Goal: Task Accomplishment & Management: Complete application form

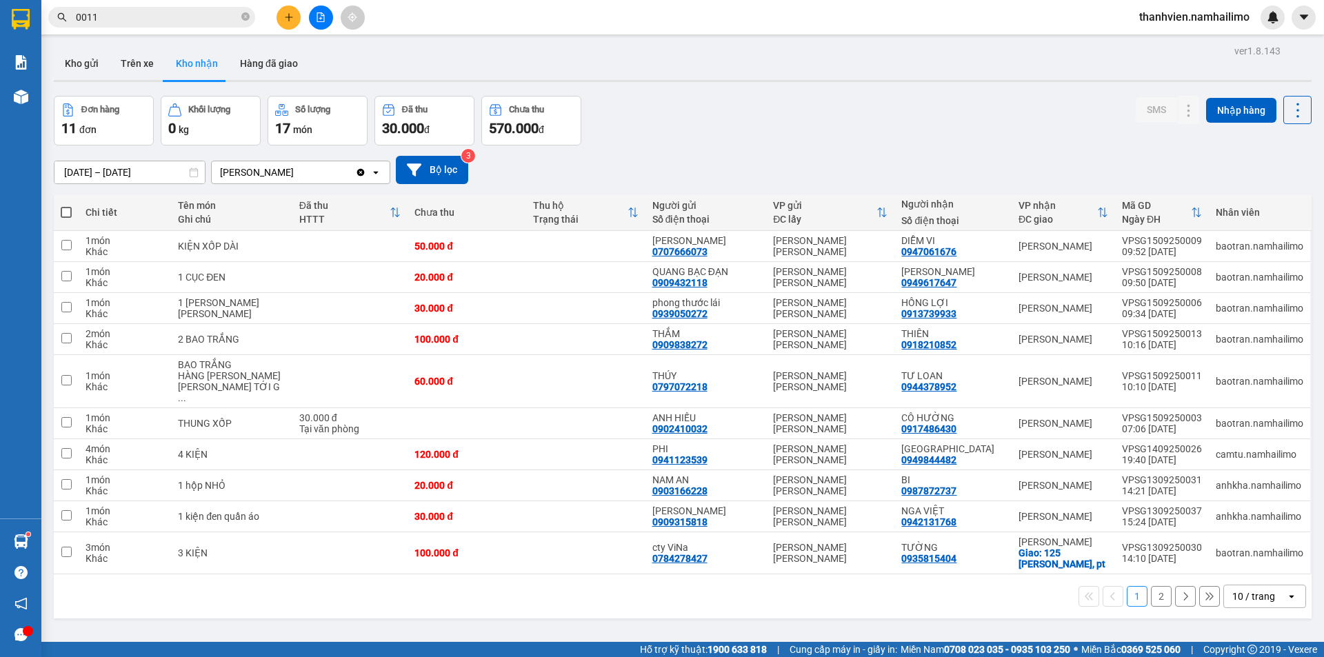
click at [1155, 586] on button "2" at bounding box center [1161, 596] width 21 height 21
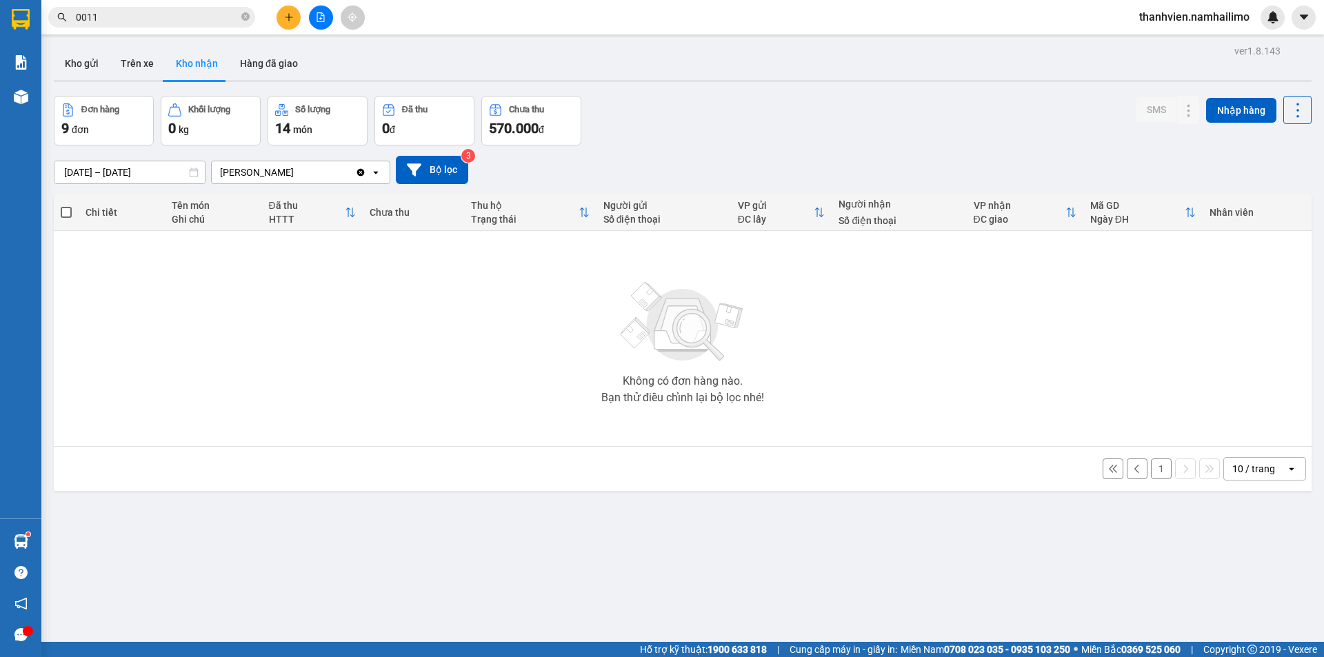
drag, startPoint x: 1149, startPoint y: 461, endPoint x: 1153, endPoint y: 469, distance: 9.3
click at [1151, 466] on button "1" at bounding box center [1161, 469] width 21 height 21
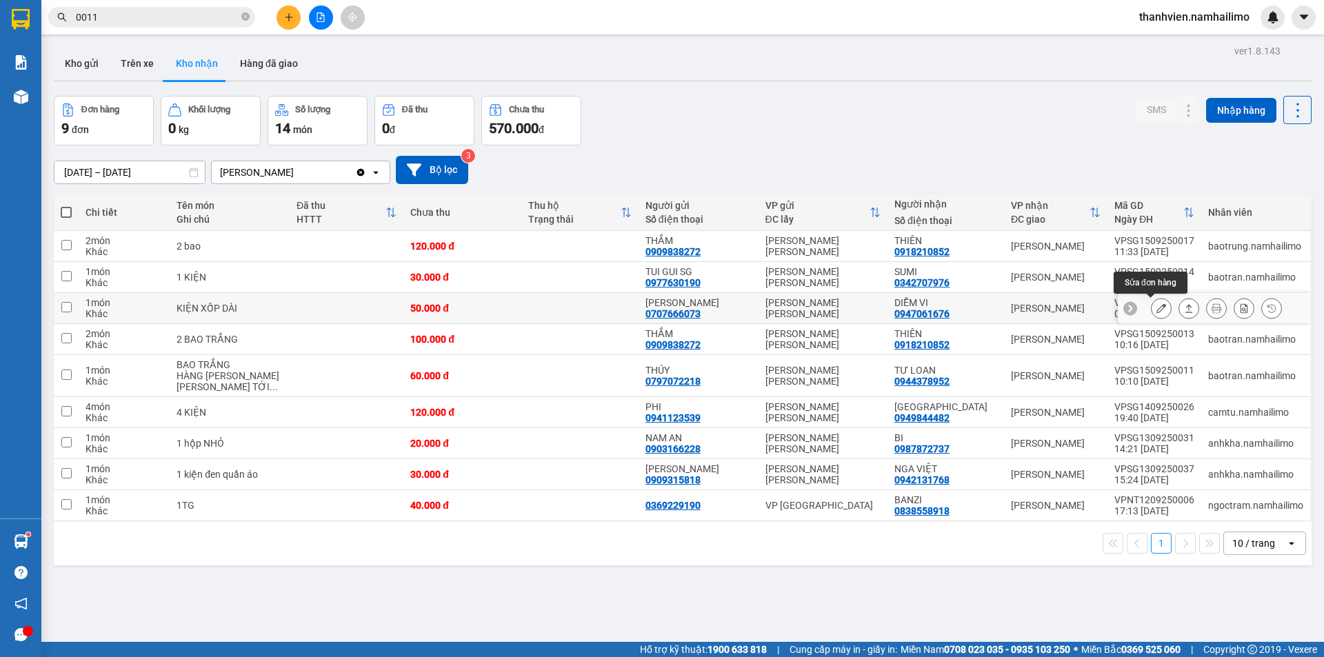
click at [1157, 308] on icon at bounding box center [1162, 309] width 10 height 10
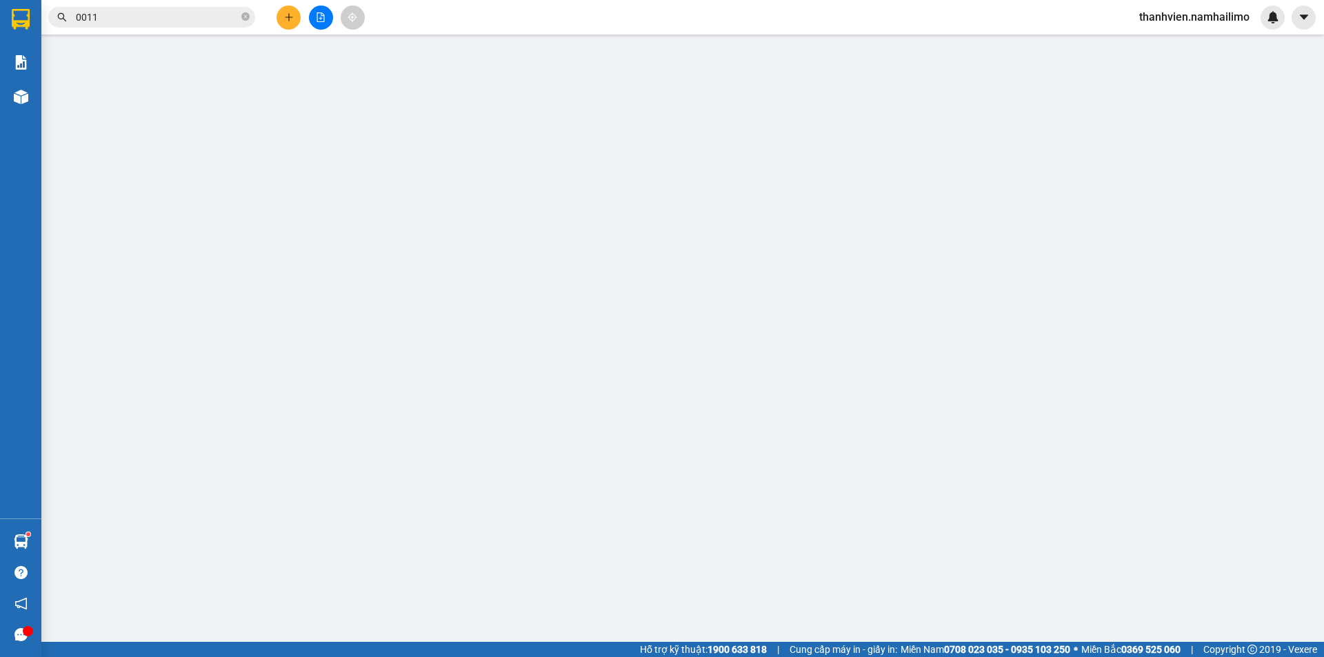
type input "0707666073"
type input "[PERSON_NAME]"
type input "0947061676"
type input "DIỄM VI"
type input "50.000"
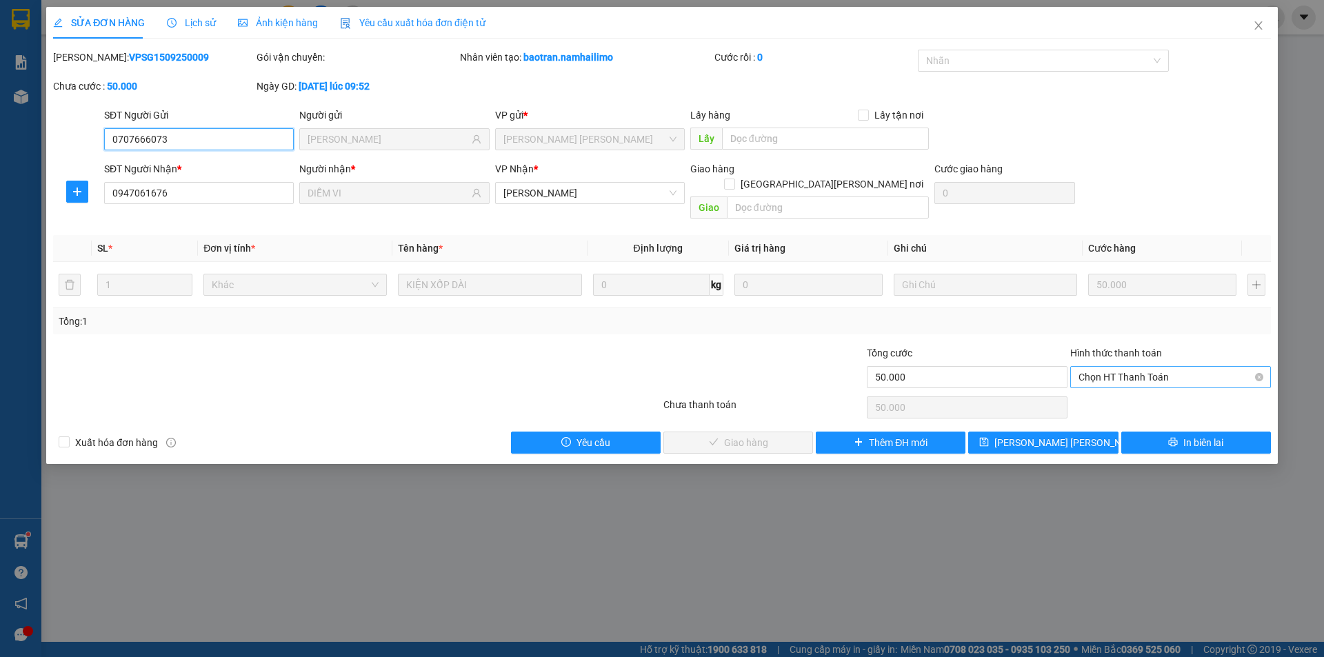
click at [1128, 367] on span "Chọn HT Thanh Toán" at bounding box center [1171, 377] width 184 height 21
click at [1129, 390] on div "Tại văn phòng" at bounding box center [1171, 389] width 184 height 15
type input "0"
drag, startPoint x: 775, startPoint y: 430, endPoint x: 781, endPoint y: 437, distance: 9.3
click at [775, 432] on button "Giao hàng" at bounding box center [739, 443] width 150 height 22
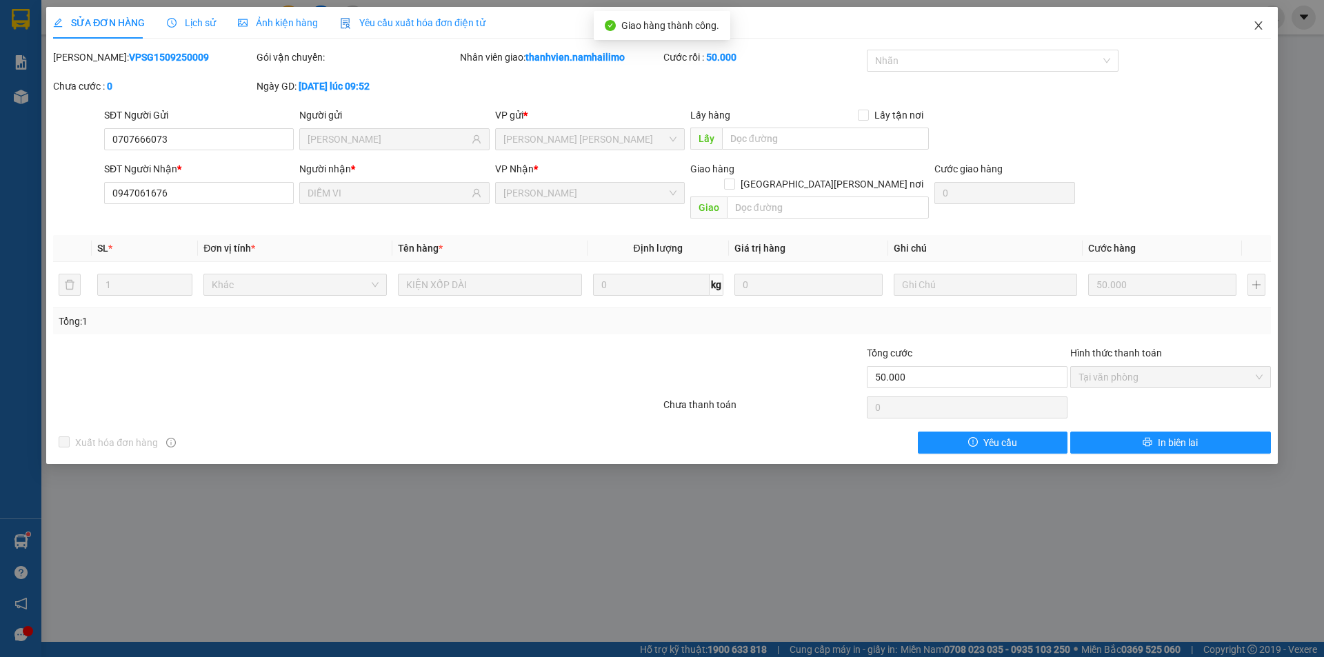
click at [1255, 30] on icon "close" at bounding box center [1258, 25] width 11 height 11
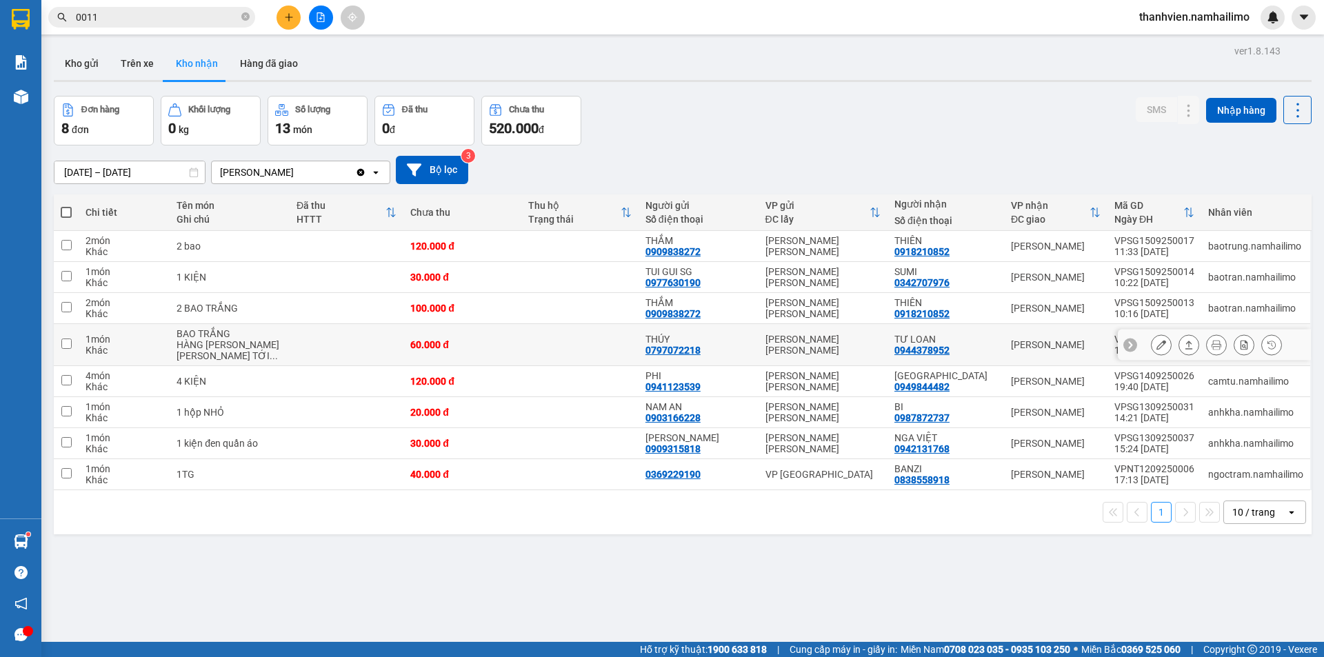
scroll to position [63, 0]
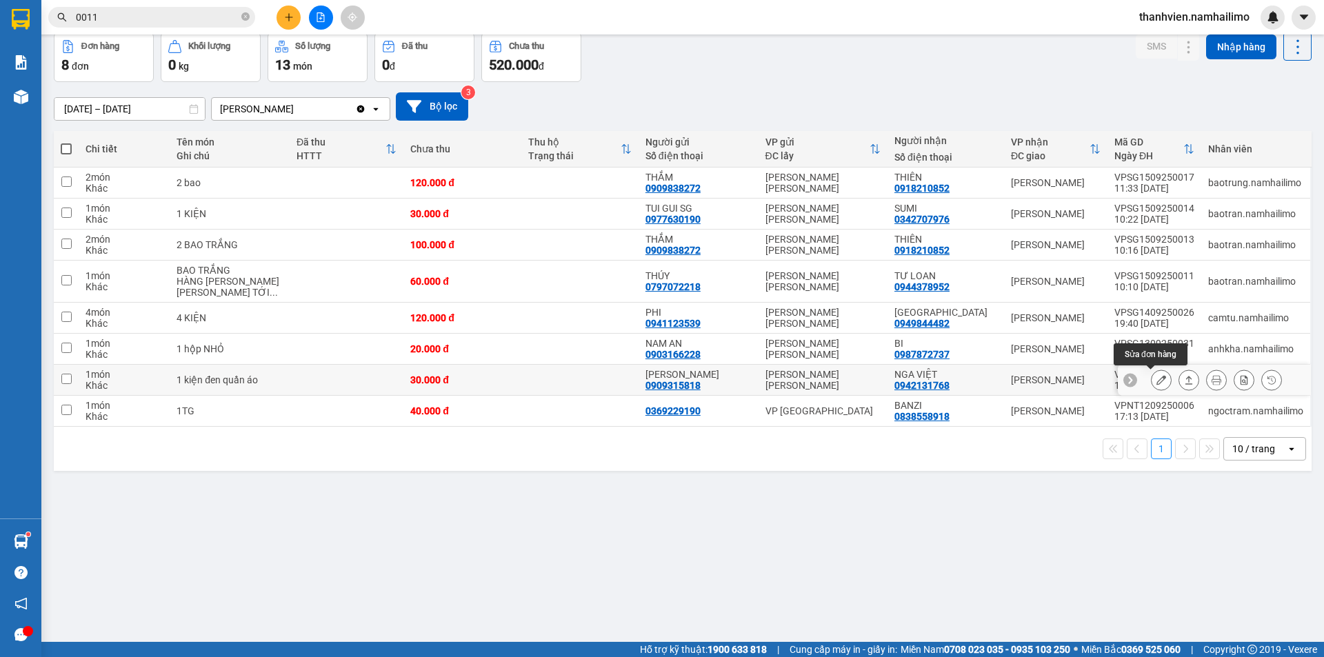
click at [1157, 381] on icon at bounding box center [1162, 380] width 10 height 10
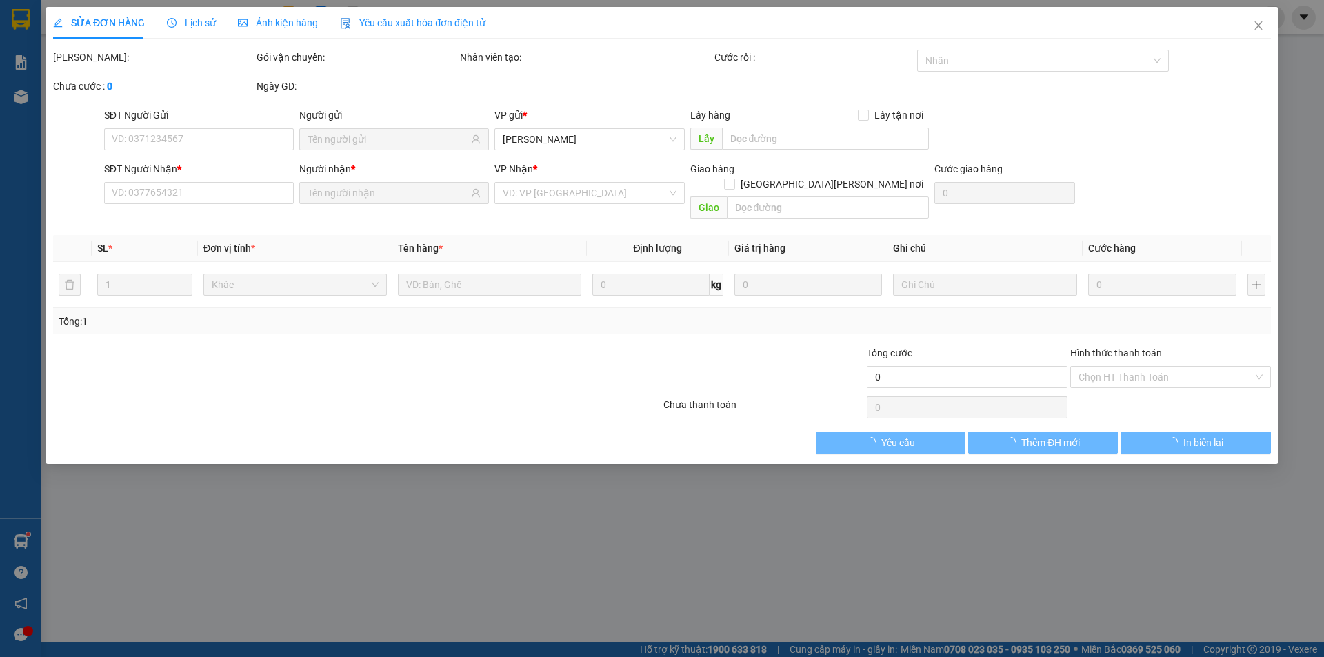
type input "0909315818"
type input "[PERSON_NAME]"
type input "0942131768"
type input "NGA VIỆT"
type input "30.000"
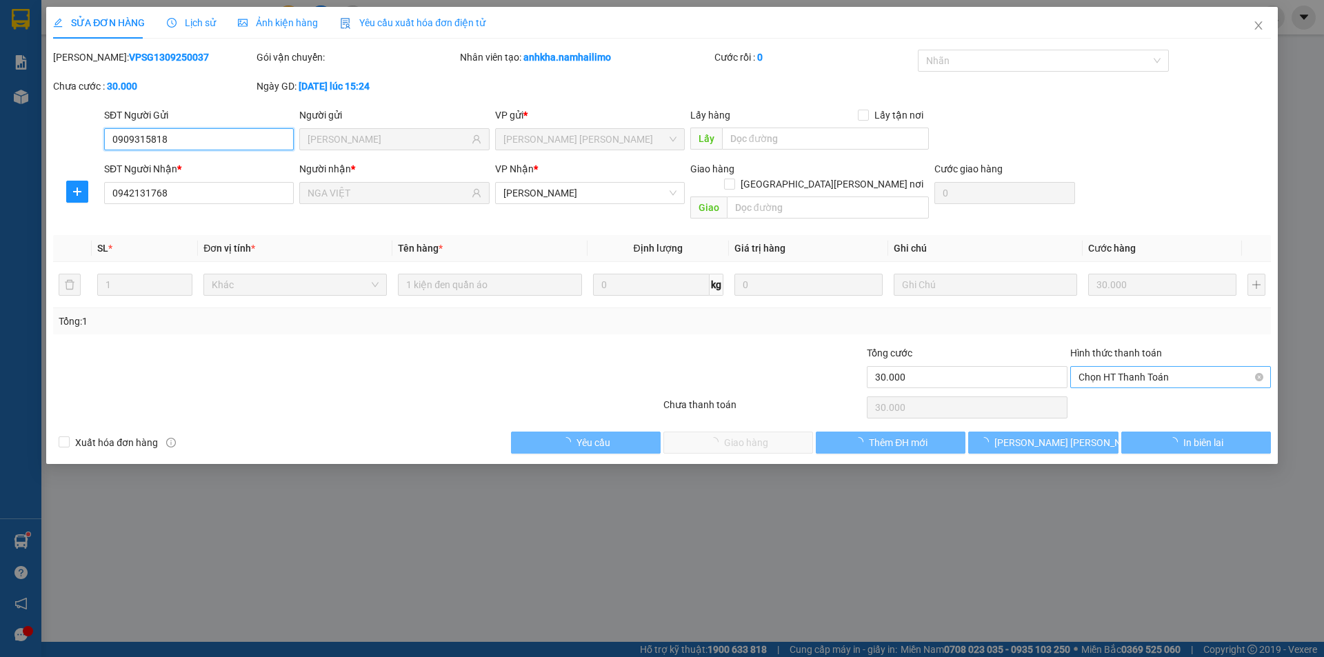
click at [1135, 367] on span "Chọn HT Thanh Toán" at bounding box center [1171, 377] width 184 height 21
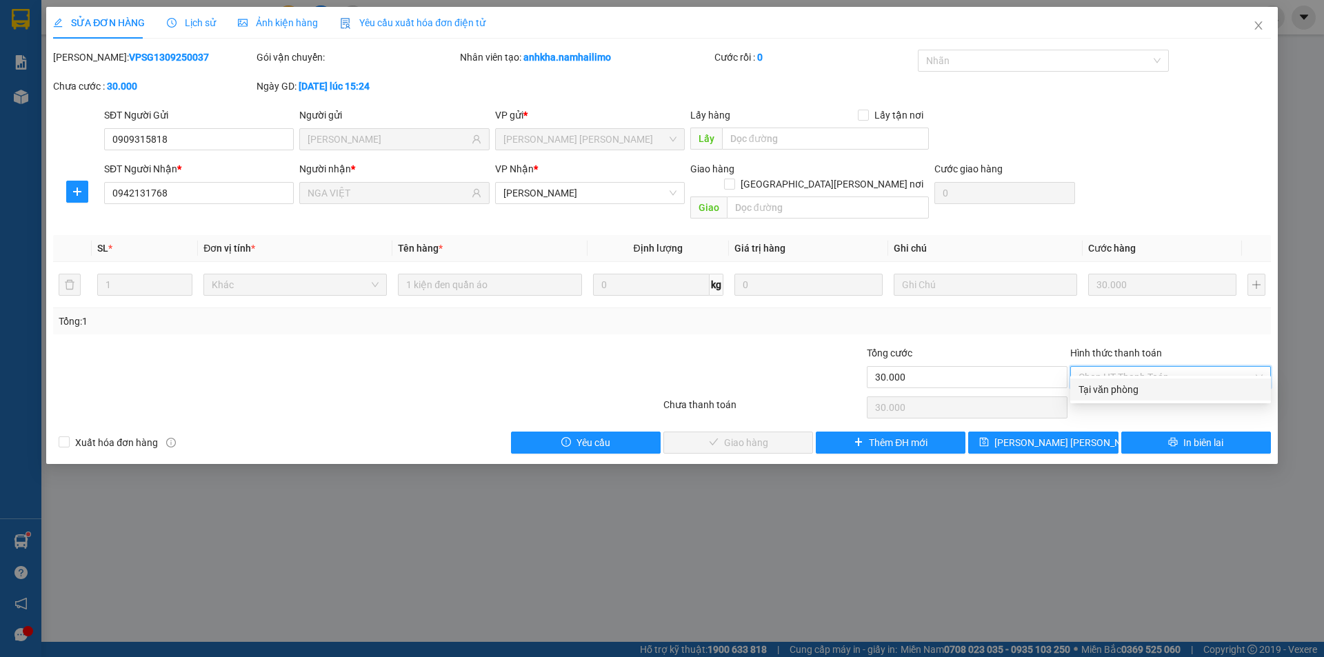
click at [1132, 390] on div "Tại văn phòng" at bounding box center [1171, 389] width 184 height 15
type input "0"
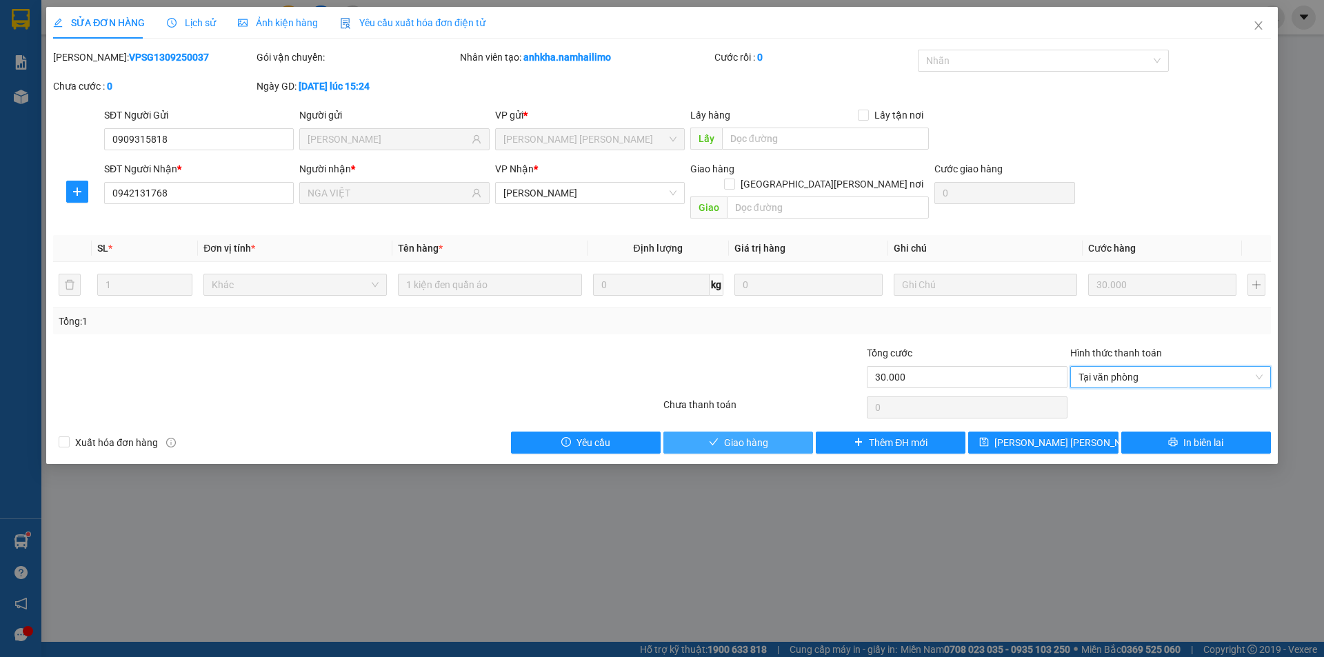
click at [757, 435] on span "Giao hàng" at bounding box center [746, 442] width 44 height 15
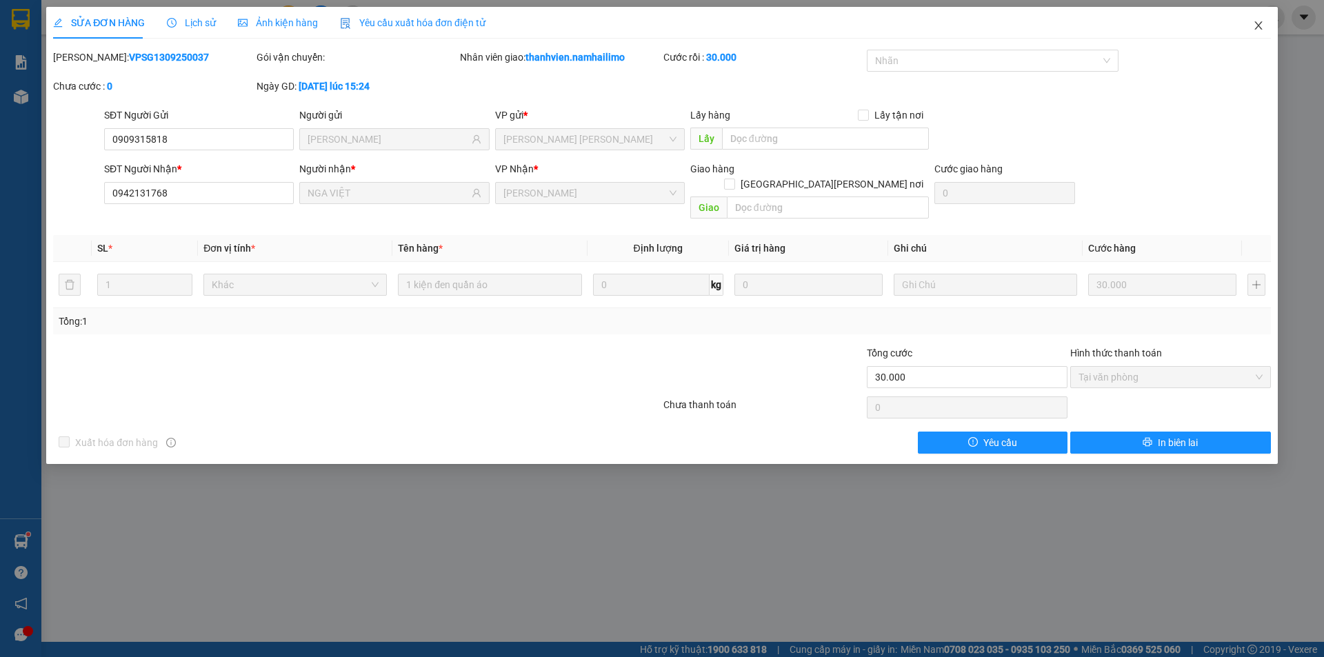
click at [1255, 26] on icon "close" at bounding box center [1258, 25] width 11 height 11
